Goal: Transaction & Acquisition: Purchase product/service

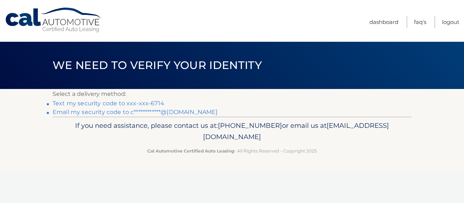
click at [90, 101] on link "Text my security code to xxx-xxx-6714" at bounding box center [109, 103] width 112 height 7
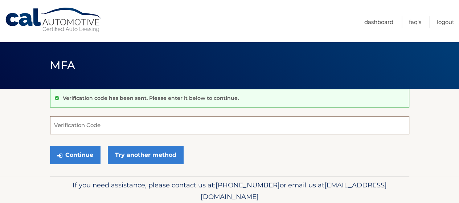
click at [103, 123] on input "Verification Code" at bounding box center [229, 125] width 359 height 18
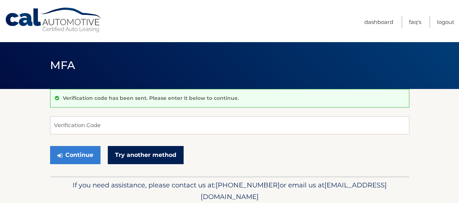
click at [145, 153] on link "Try another method" at bounding box center [146, 155] width 76 height 18
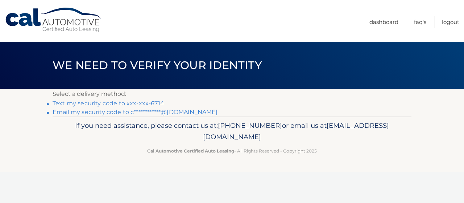
click at [93, 113] on link "**********" at bounding box center [135, 111] width 165 height 7
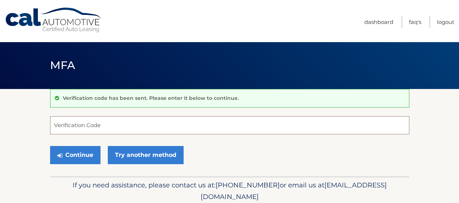
click at [101, 125] on input "Verification Code" at bounding box center [229, 125] width 359 height 18
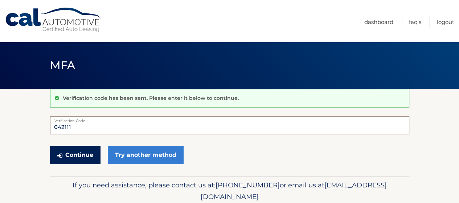
type input "042111"
click at [74, 154] on button "Continue" at bounding box center [75, 155] width 50 height 18
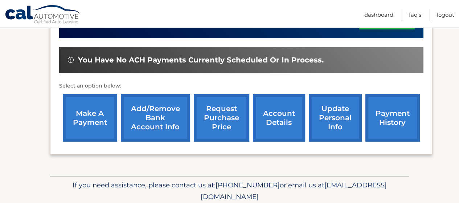
scroll to position [217, 0]
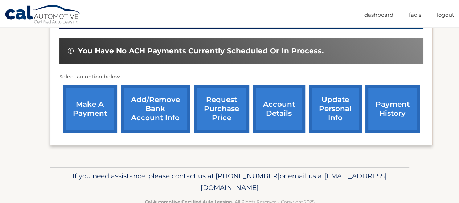
click at [84, 112] on link "make a payment" at bounding box center [90, 108] width 54 height 47
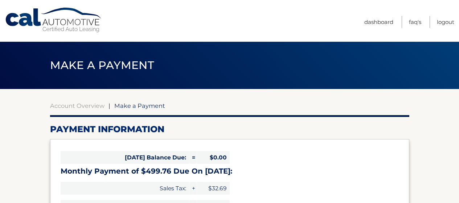
select select "MmU1ZjQ4NjAtMWVjZS00YWQ4LWE0YTMtYmU5NGFiMjVmZWEy"
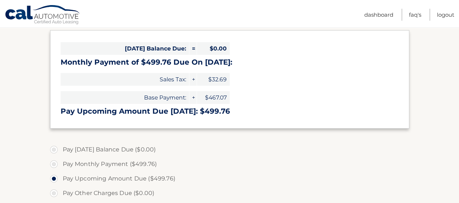
scroll to position [181, 0]
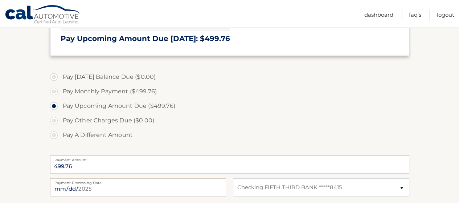
click at [54, 90] on label "Pay Monthly Payment ($499.76)" at bounding box center [229, 91] width 359 height 14
click at [54, 90] on input "Pay Monthly Payment ($499.76)" at bounding box center [56, 90] width 7 height 12
radio input "true"
click at [55, 105] on label "Pay Upcoming Amount Due ($499.76)" at bounding box center [229, 106] width 359 height 14
click at [55, 105] on input "Pay Upcoming Amount Due ($499.76)" at bounding box center [56, 105] width 7 height 12
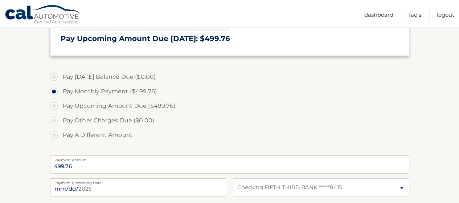
radio input "true"
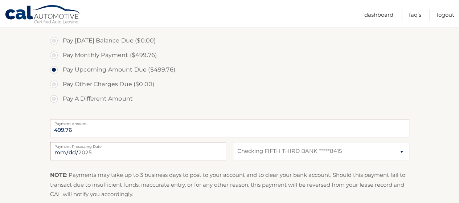
click at [93, 150] on input "[DATE]" at bounding box center [138, 151] width 176 height 18
click at [131, 149] on input "[DATE]" at bounding box center [138, 151] width 176 height 18
type input "[DATE]"
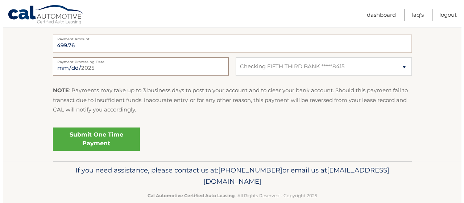
scroll to position [315, 0]
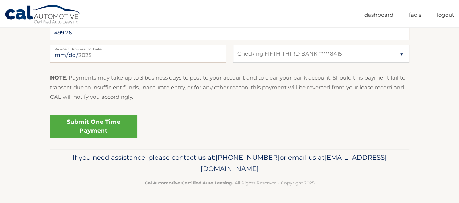
click at [82, 121] on link "Submit One Time Payment" at bounding box center [93, 126] width 87 height 23
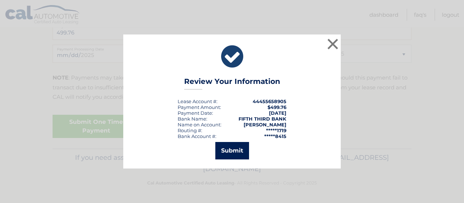
click at [237, 145] on button "Submit" at bounding box center [232, 150] width 34 height 17
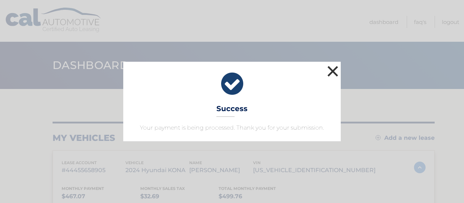
drag, startPoint x: 331, startPoint y: 71, endPoint x: 409, endPoint y: 59, distance: 78.4
click at [331, 71] on button "×" at bounding box center [332, 71] width 14 height 14
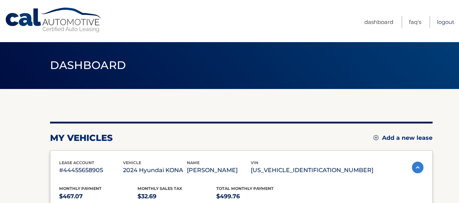
click at [440, 20] on link "Logout" at bounding box center [444, 22] width 17 height 12
